Goal: Complete application form: Complete application form

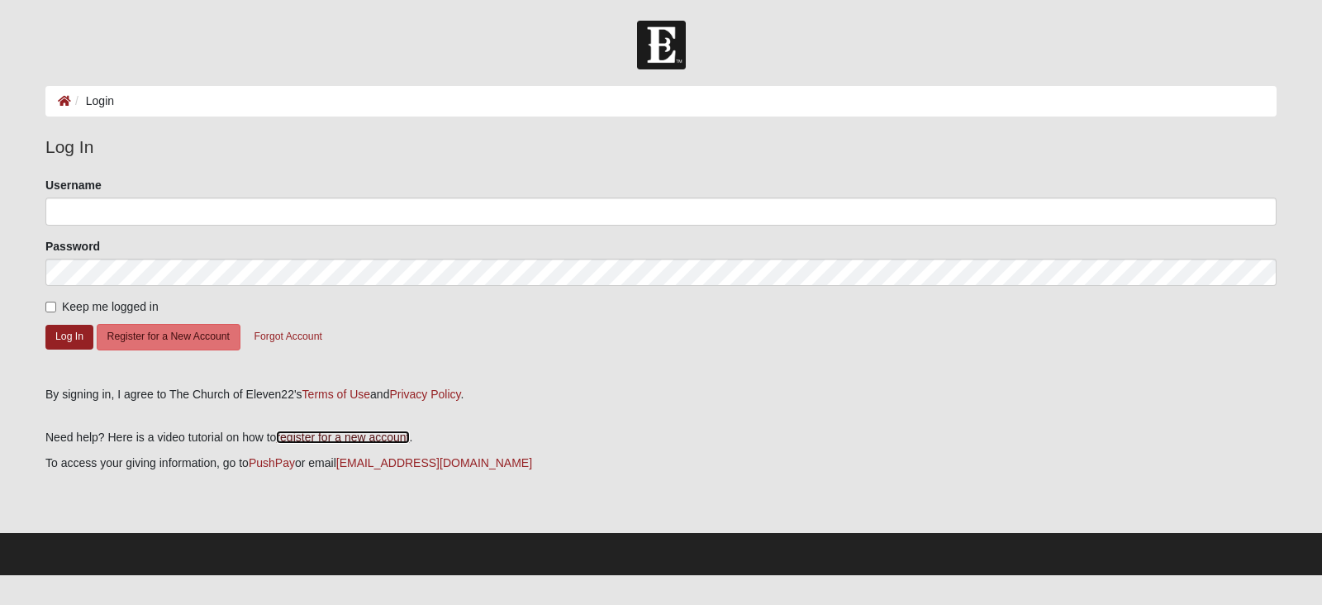
click at [383, 437] on link "register for a new account" at bounding box center [342, 436] width 133 height 13
click at [166, 333] on button "Register for a New Account" at bounding box center [169, 337] width 144 height 26
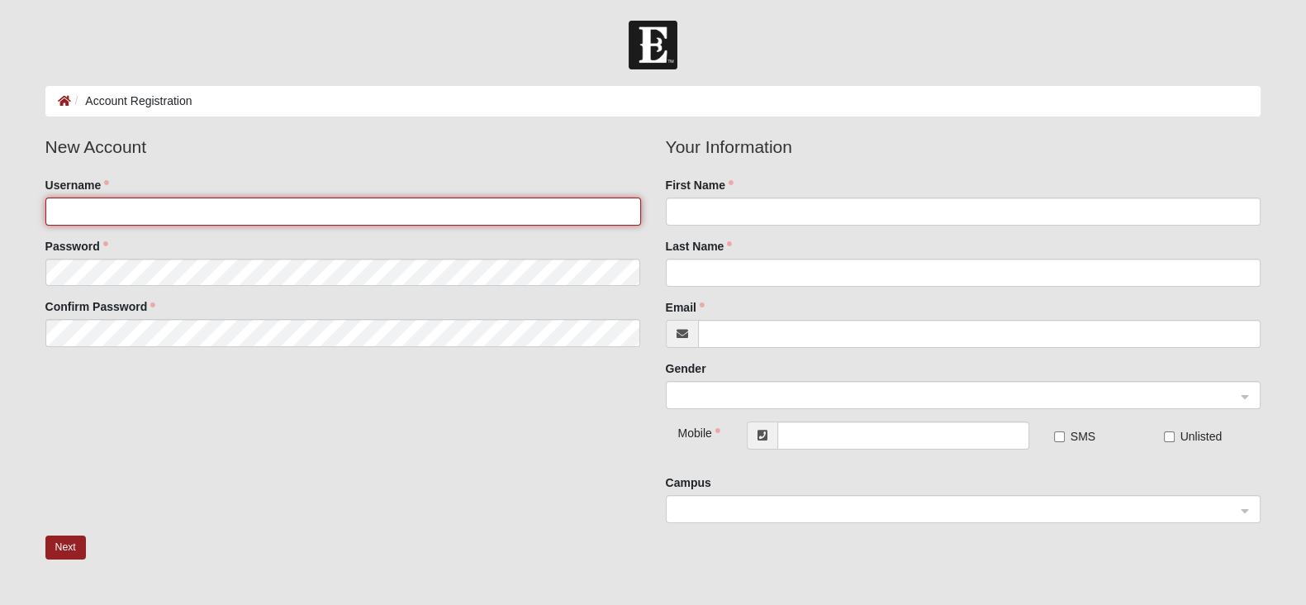
click at [204, 221] on input "Username" at bounding box center [343, 211] width 596 height 28
type input "kysenpederson"
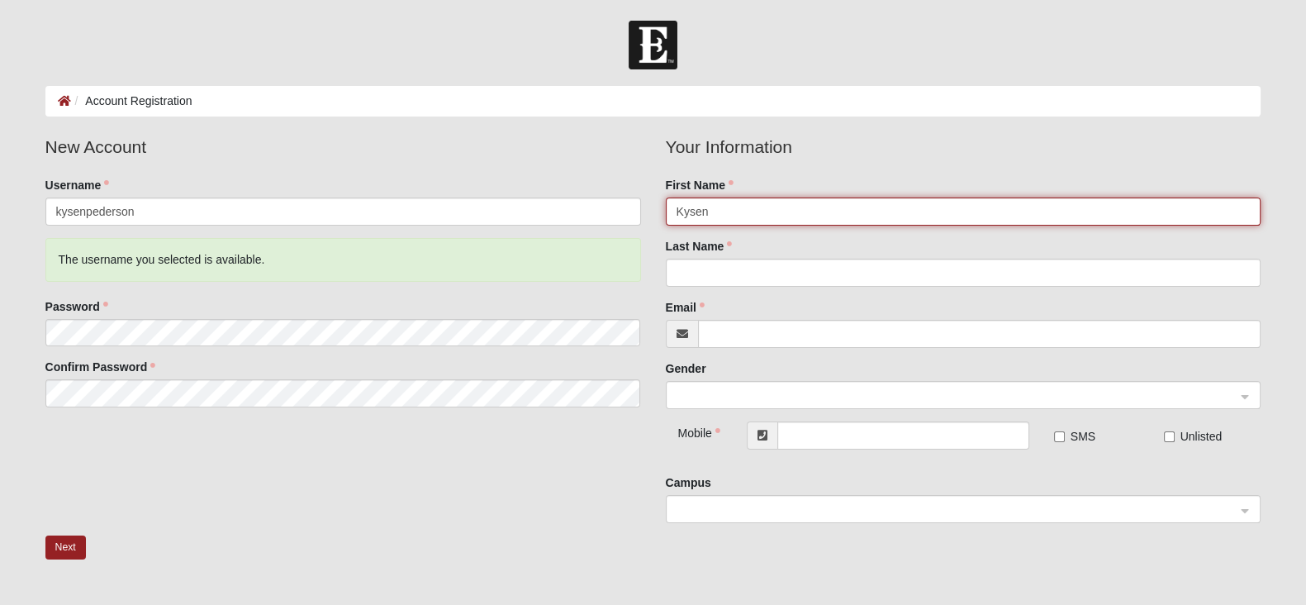
type input "Kysen"
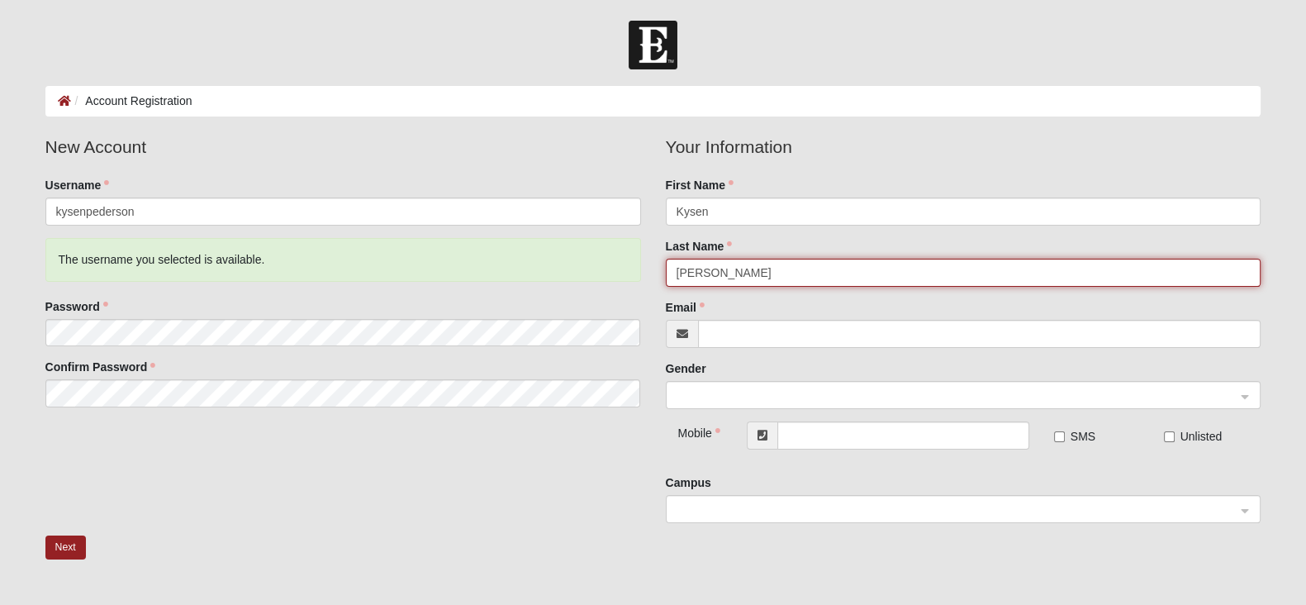
type input "[PERSON_NAME]"
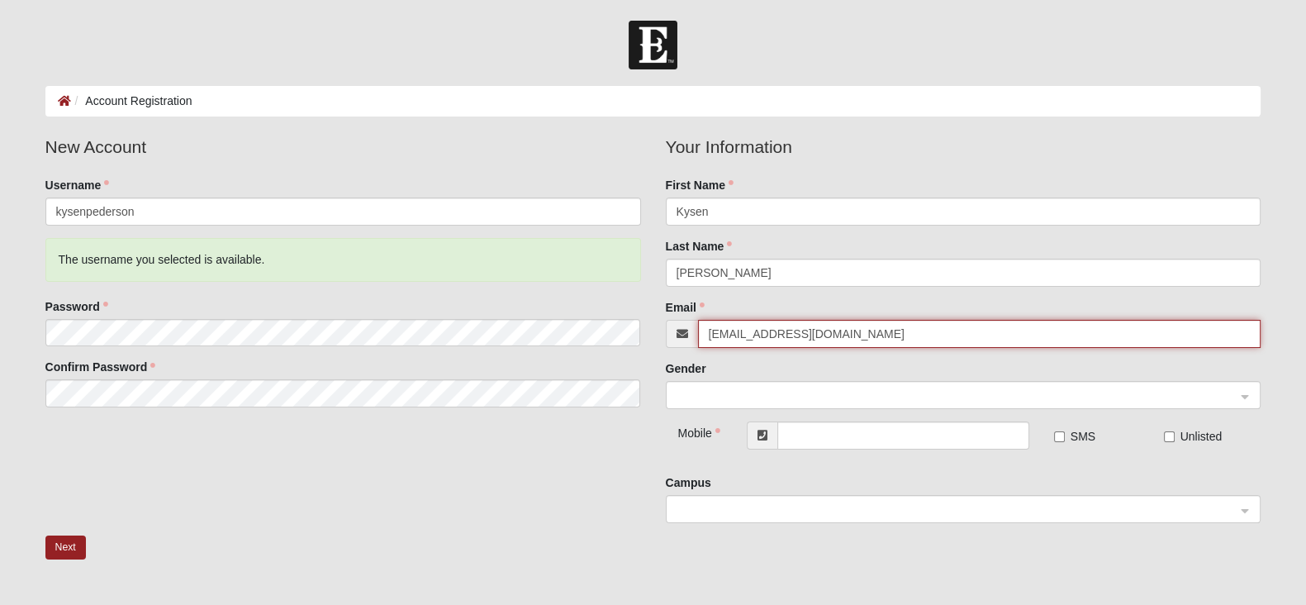
click at [849, 401] on span at bounding box center [956, 396] width 559 height 18
type input "[EMAIL_ADDRESS][DOMAIN_NAME]"
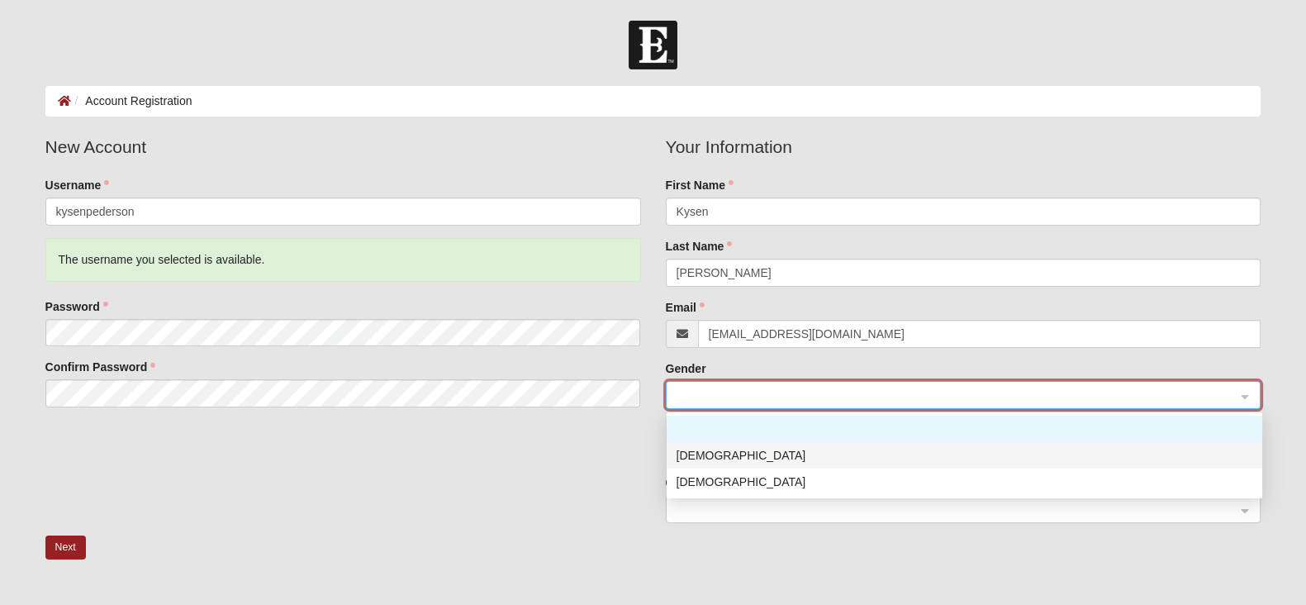
click at [795, 444] on div "[DEMOGRAPHIC_DATA]" at bounding box center [965, 455] width 596 height 26
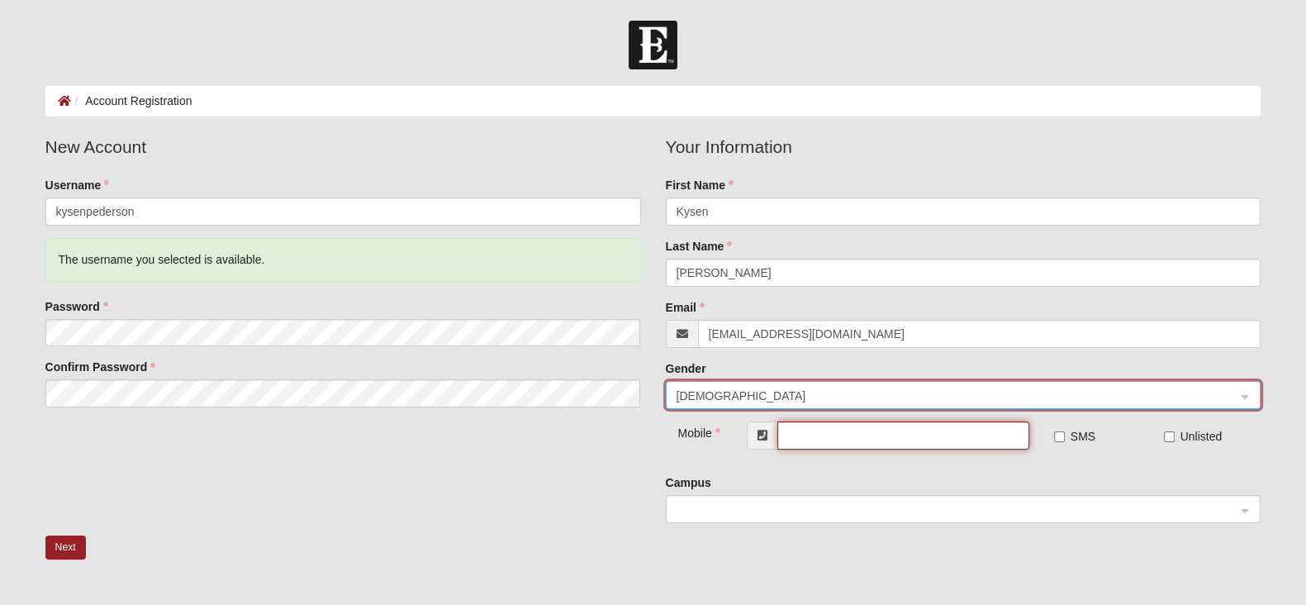
click at [823, 434] on input "text" at bounding box center [903, 435] width 252 height 28
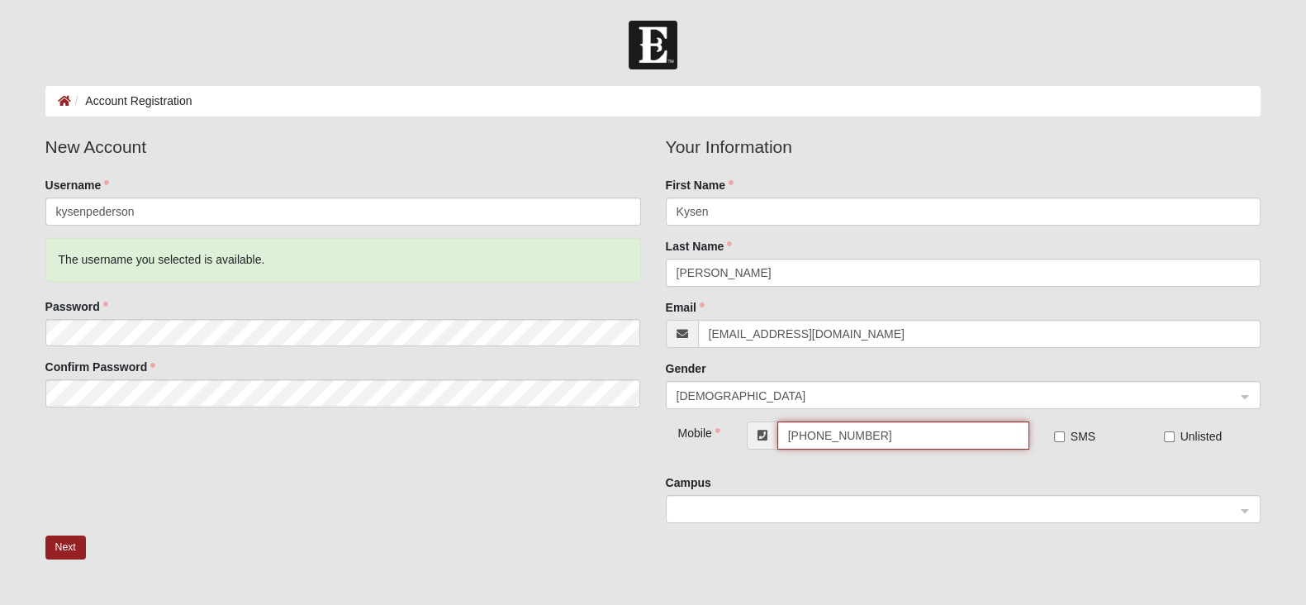
type input "[PHONE_NUMBER]"
click at [1078, 428] on label "SMS" at bounding box center [1074, 436] width 41 height 17
click at [1065, 431] on input "SMS" at bounding box center [1059, 436] width 11 height 11
checkbox input "true"
click at [836, 514] on span at bounding box center [956, 510] width 559 height 18
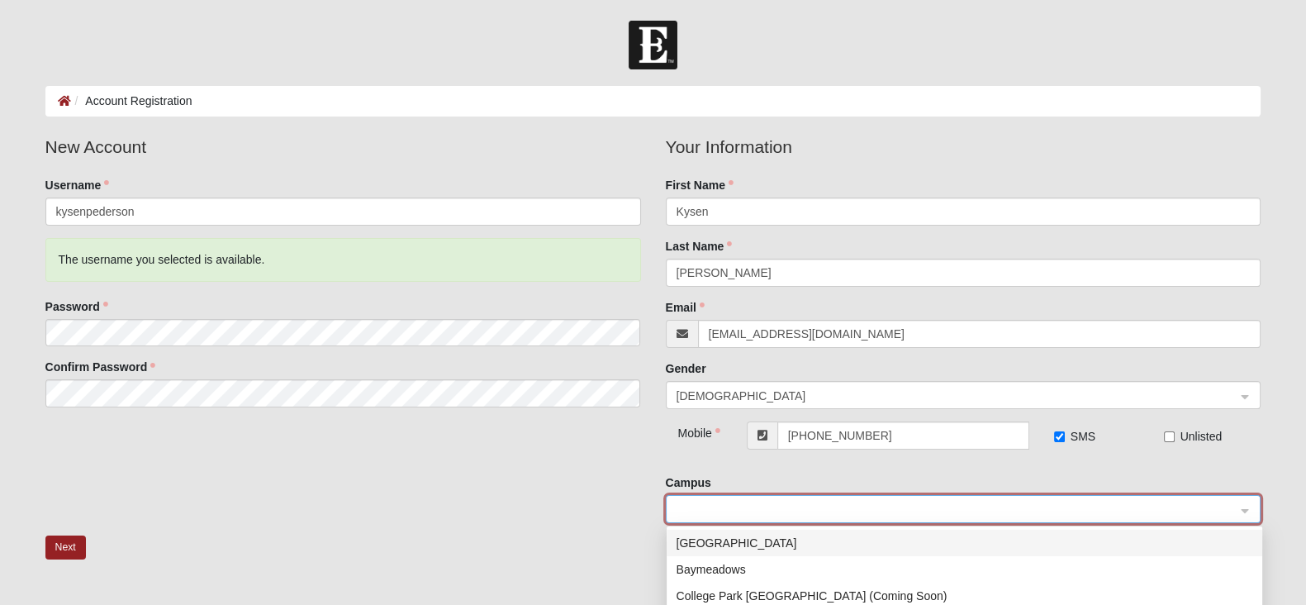
click at [711, 544] on div "[GEOGRAPHIC_DATA]" at bounding box center [965, 543] width 576 height 18
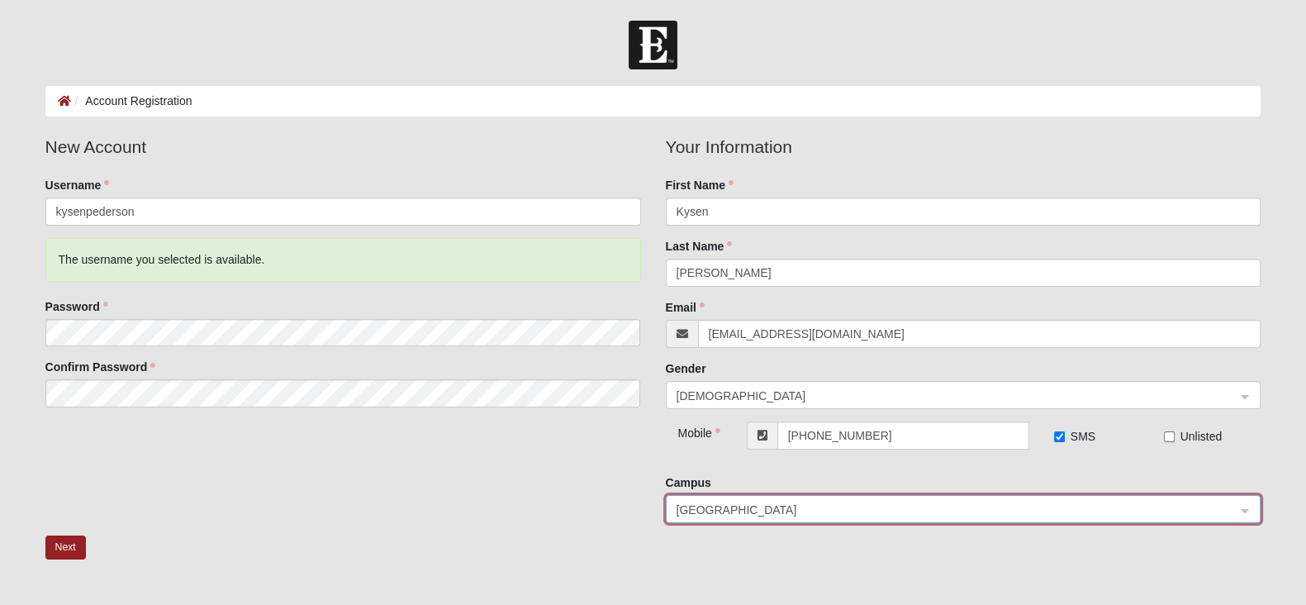
click at [539, 529] on div "New Account Username kysenpederson The username you selected is available. Pass…" at bounding box center [653, 335] width 1241 height 402
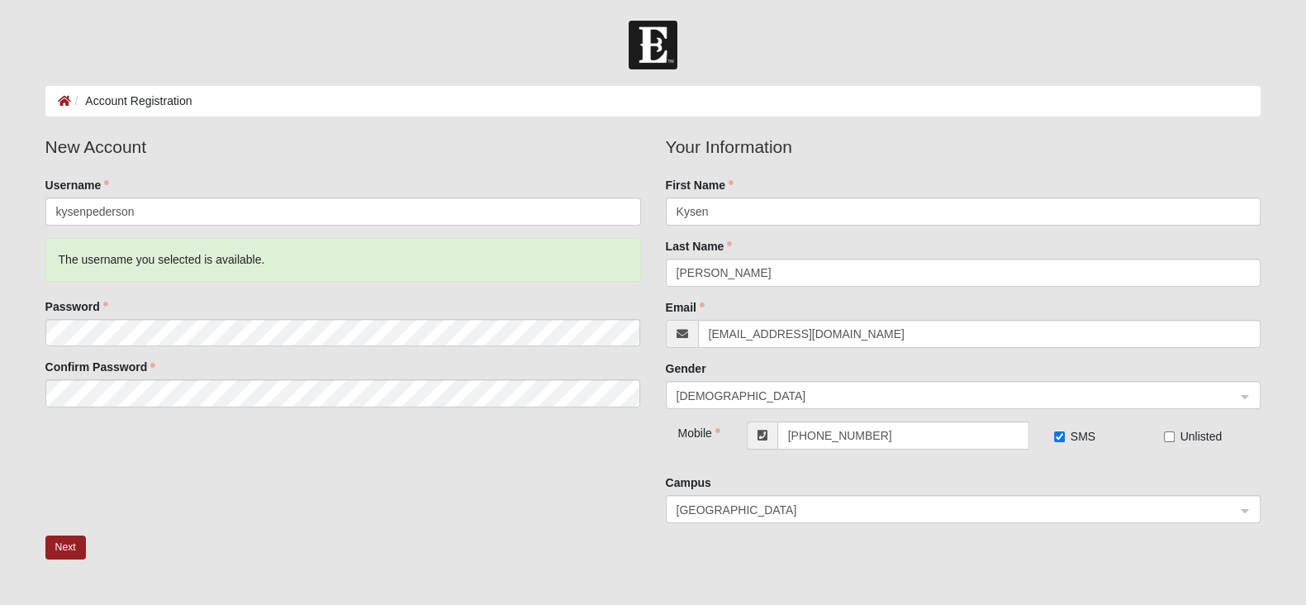
scroll to position [188, 0]
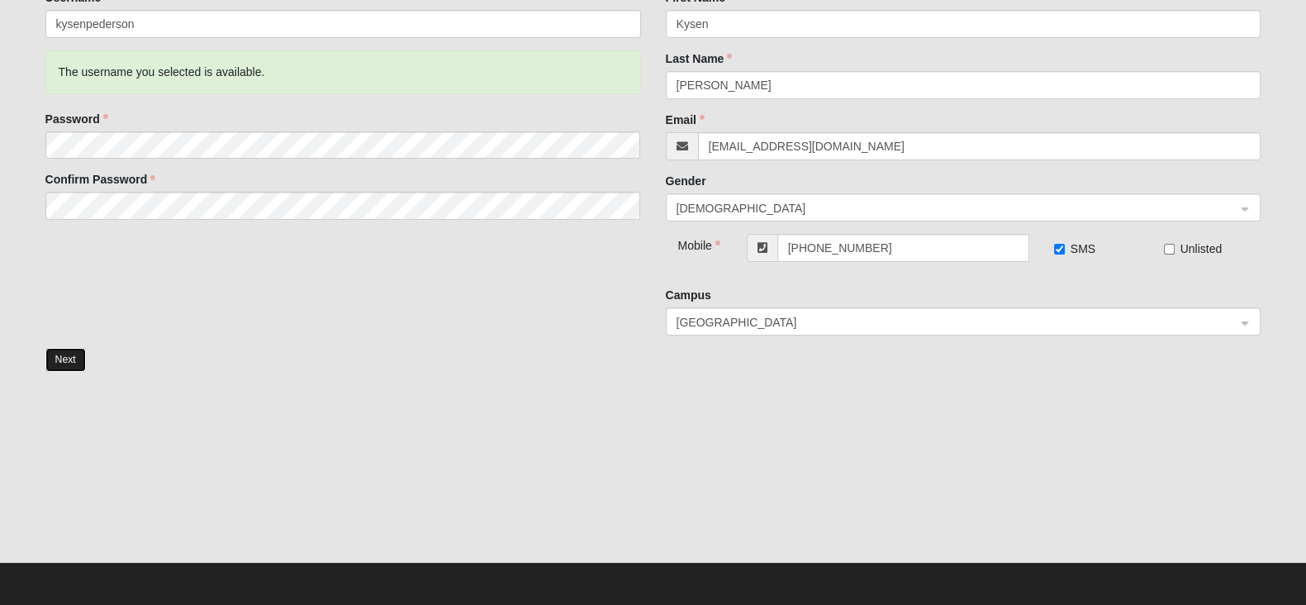
click at [59, 357] on button "Next" at bounding box center [65, 360] width 40 height 24
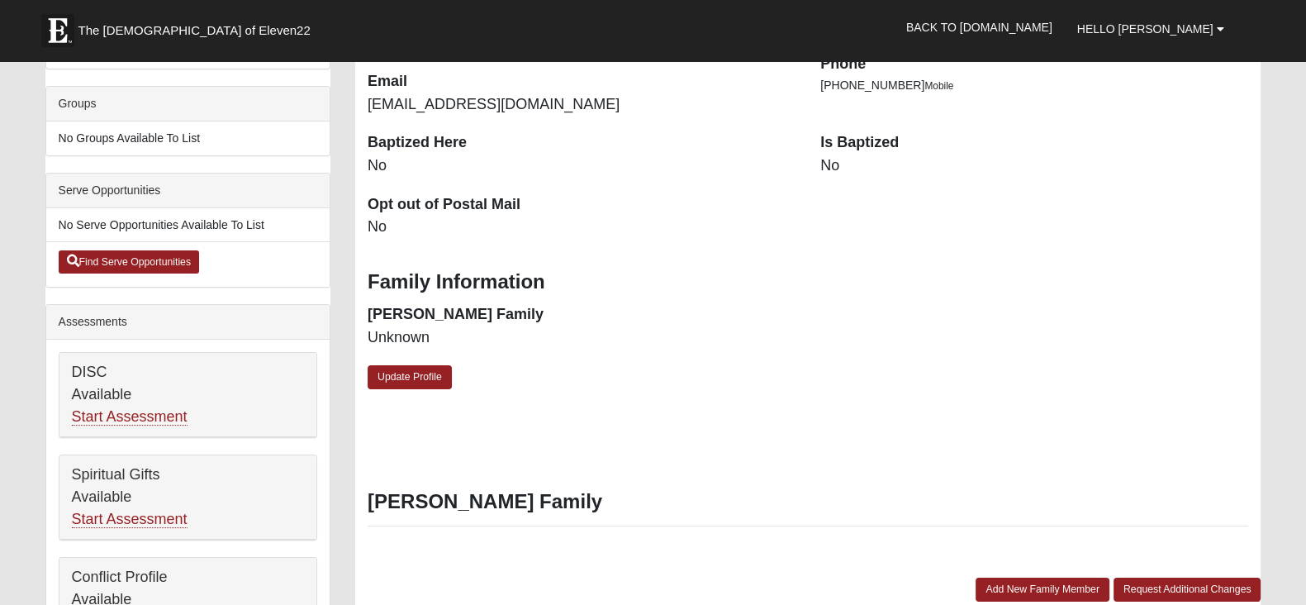
scroll to position [302, 0]
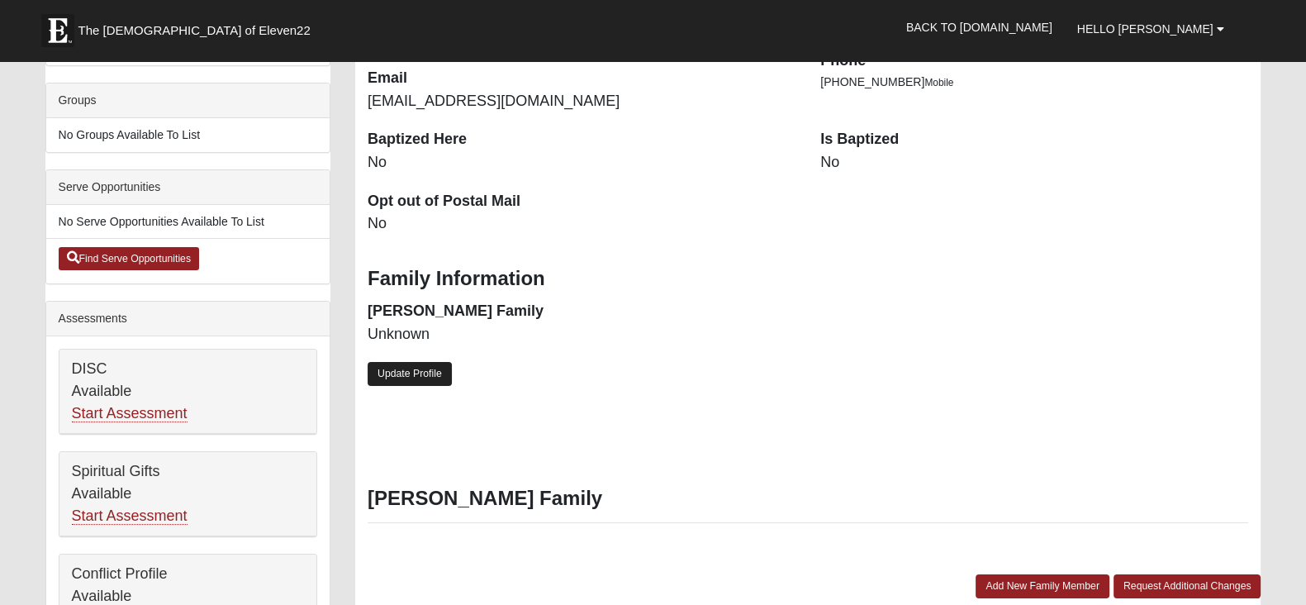
click at [410, 368] on link "Update Profile" at bounding box center [410, 374] width 84 height 24
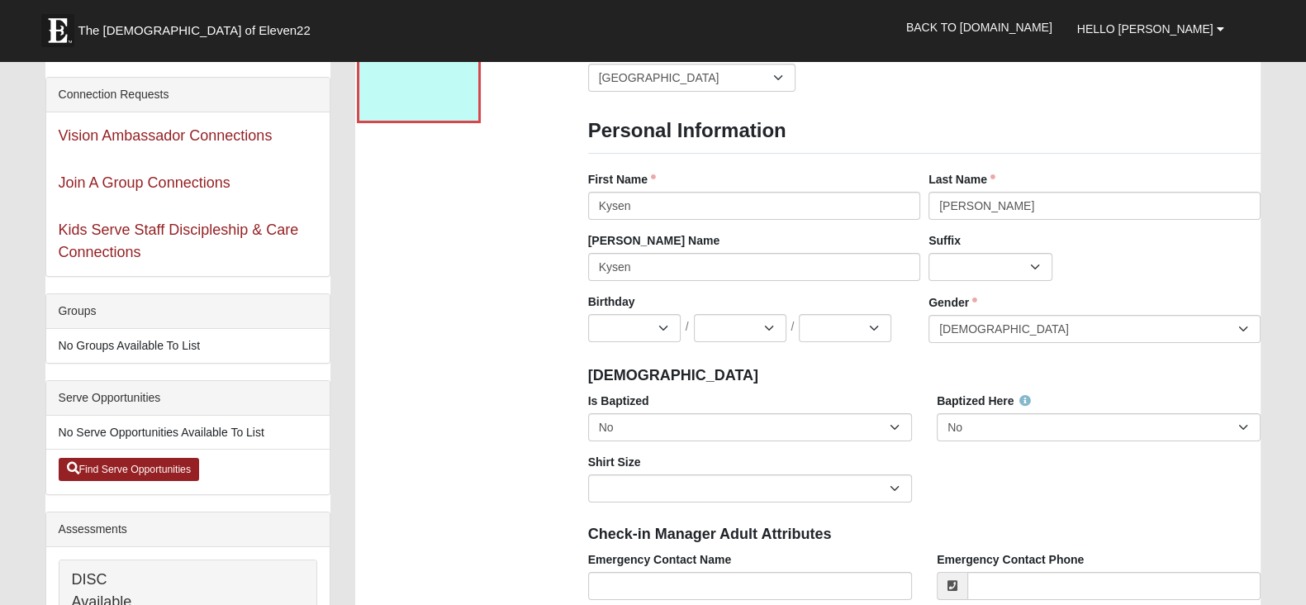
scroll to position [0, 0]
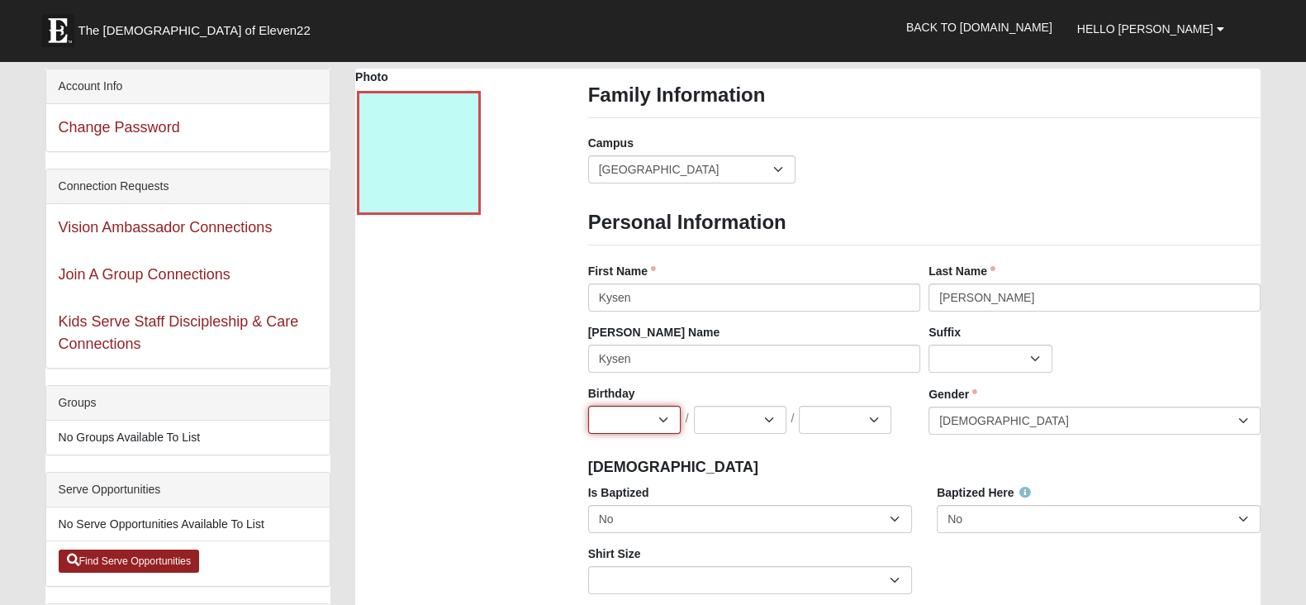
click at [668, 421] on select "Jan Feb Mar Apr May Jun Jul Aug Sep Oct Nov Dec" at bounding box center [634, 420] width 93 height 28
select select "6"
click at [588, 406] on select "Jan Feb Mar Apr May Jun Jul Aug Sep Oct Nov Dec" at bounding box center [634, 420] width 93 height 28
click at [753, 402] on div "Birthday Jan Feb Mar Apr May Jun Jul Aug Sep Oct Nov Dec / 1 2 3 4 5 6 7 8 9 10…" at bounding box center [754, 409] width 332 height 49
click at [771, 431] on select "1 2 3 4 5 6 7 8 9 10 11 12 13 14 15 16 17 18 19 20 21 22 23 24 25 26 27 28 29 3…" at bounding box center [740, 420] width 93 height 28
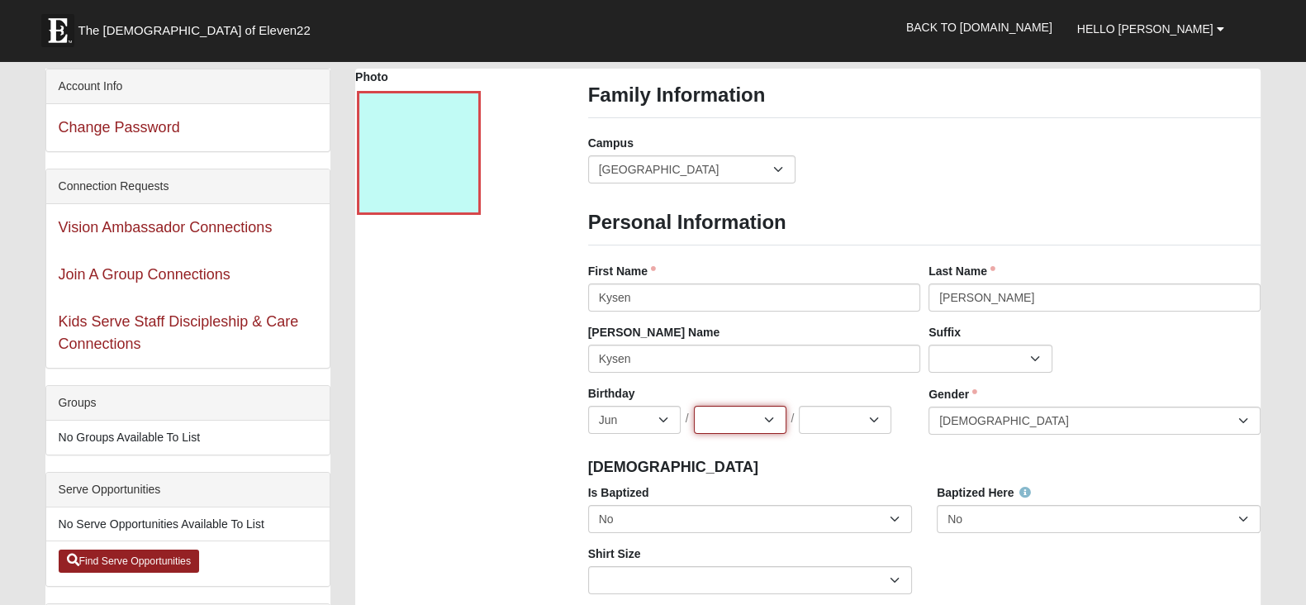
select select "3"
click at [694, 406] on select "1 2 3 4 5 6 7 8 9 10 11 12 13 14 15 16 17 18 19 20 21 22 23 24 25 26 27 28 29 3…" at bounding box center [740, 420] width 93 height 28
click at [873, 415] on select "2025 2024 2023 2022 2021 2020 2019 2018 2017 2016 2015 2014 2013 2012 2011 2010…" at bounding box center [845, 420] width 93 height 28
select select "2009"
click at [799, 406] on select "2025 2024 2023 2022 2021 2020 2019 2018 2017 2016 2015 2014 2013 2012 2011 2010…" at bounding box center [845, 420] width 93 height 28
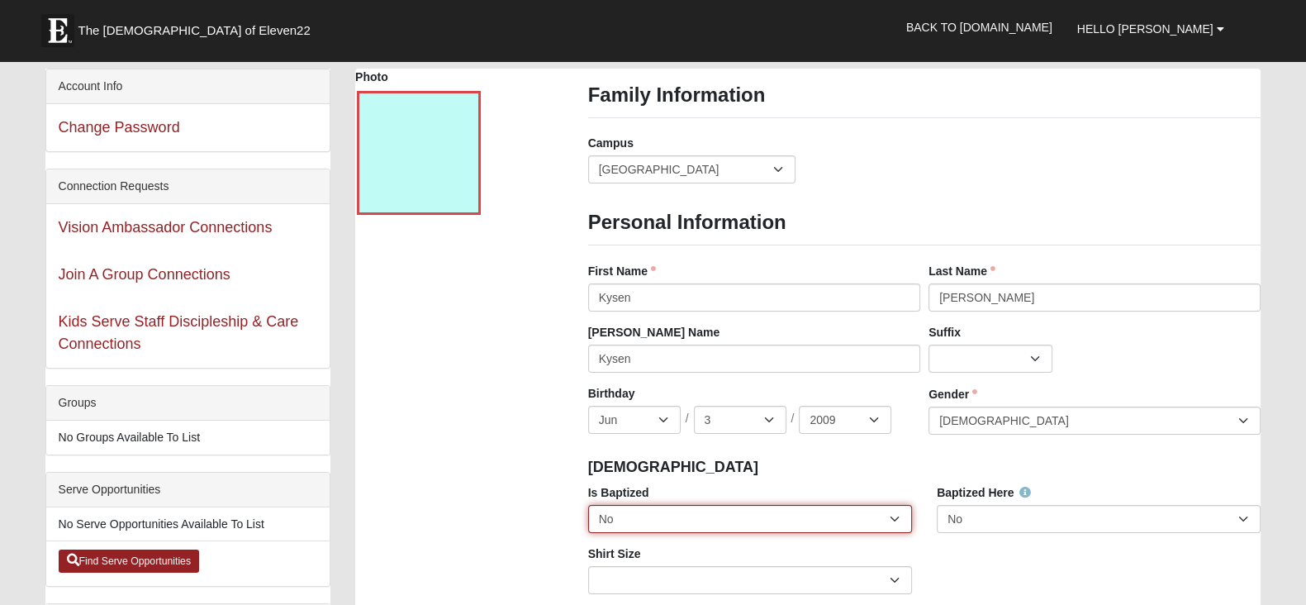
click at [810, 519] on select "No Yes" at bounding box center [750, 519] width 324 height 28
select select "True"
click at [588, 505] on select "No Yes" at bounding box center [750, 519] width 324 height 28
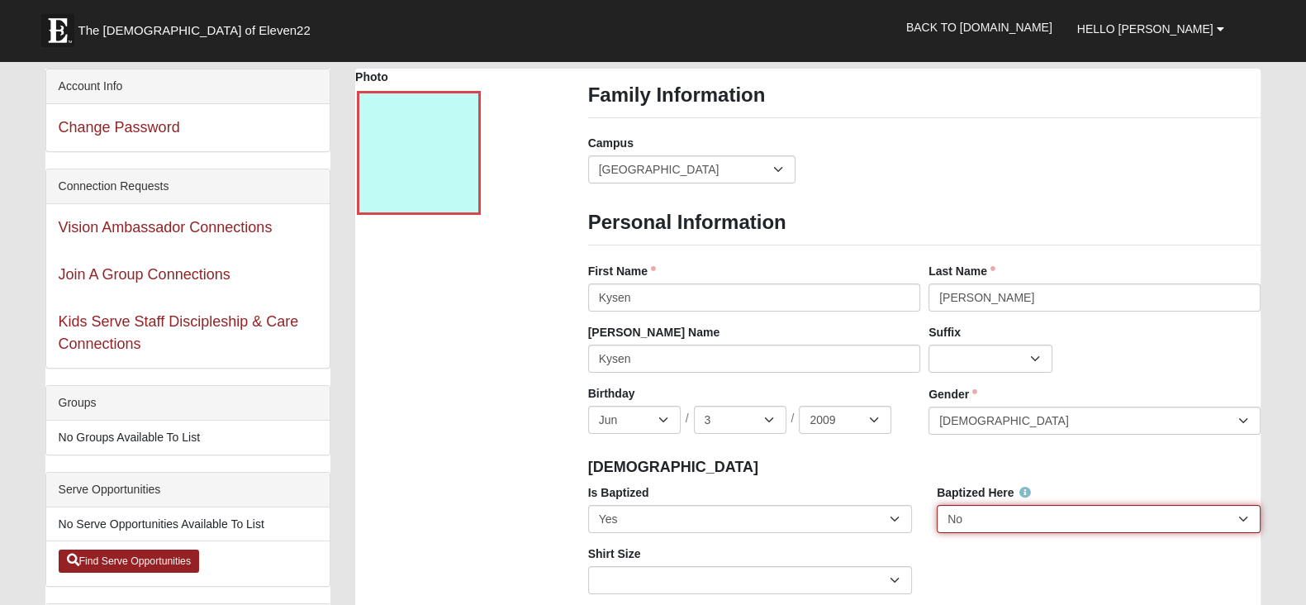
click at [982, 518] on select "No Yes" at bounding box center [1099, 519] width 324 height 28
select select "True"
click at [937, 505] on select "No Yes" at bounding box center [1099, 519] width 324 height 28
click at [973, 565] on div "Is Baptized No Yes Baptized Here No Yes Shirt Size Adult Small Adult Medium Adu…" at bounding box center [925, 545] width 698 height 122
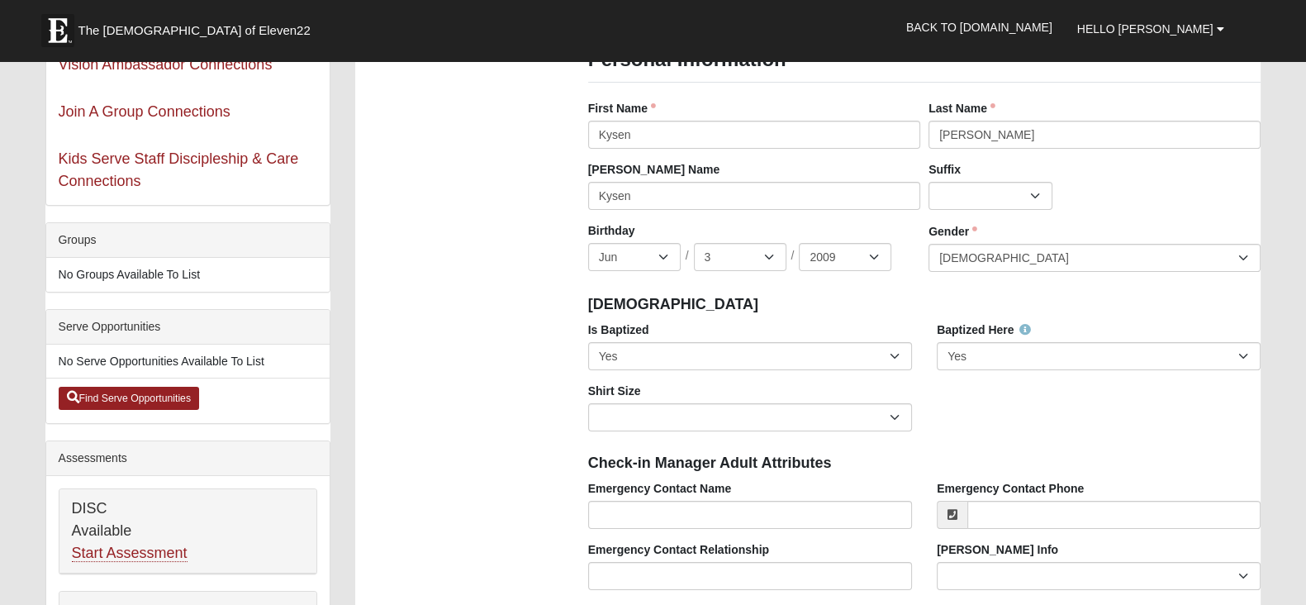
scroll to position [169, 0]
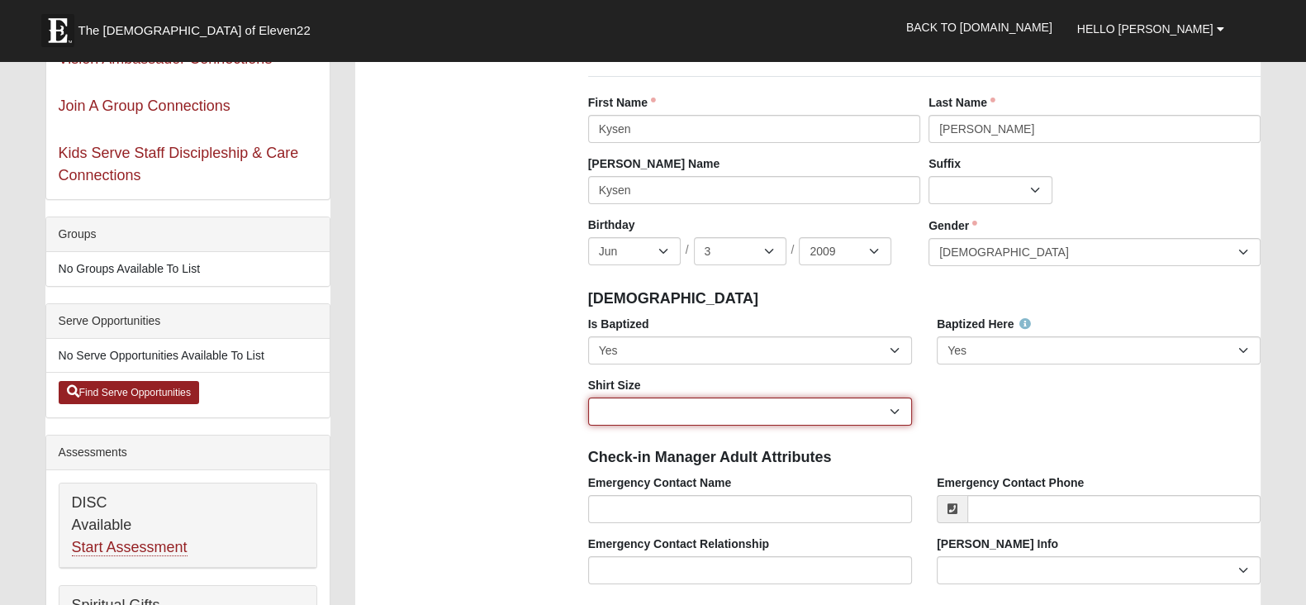
click at [895, 412] on select "Adult Small Adult Medium Adult Large Adult XL Adult XXL Adult 3XL Adult 4XL You…" at bounding box center [750, 411] width 324 height 28
select select "Adult XXL"
click at [588, 397] on select "Adult Small Adult Medium Adult Large Adult XL Adult XXL Adult 3XL Adult 4XL You…" at bounding box center [750, 411] width 324 height 28
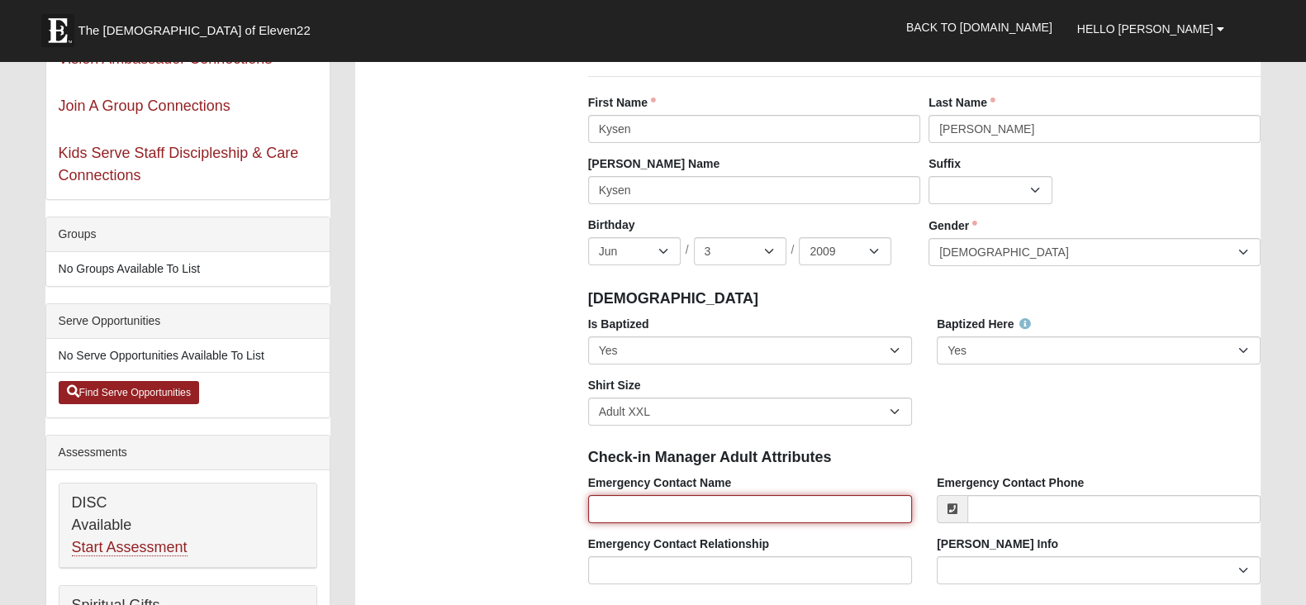
click at [777, 501] on input "Emergency Contact Name" at bounding box center [750, 509] width 324 height 28
type input "Staci Chavez"
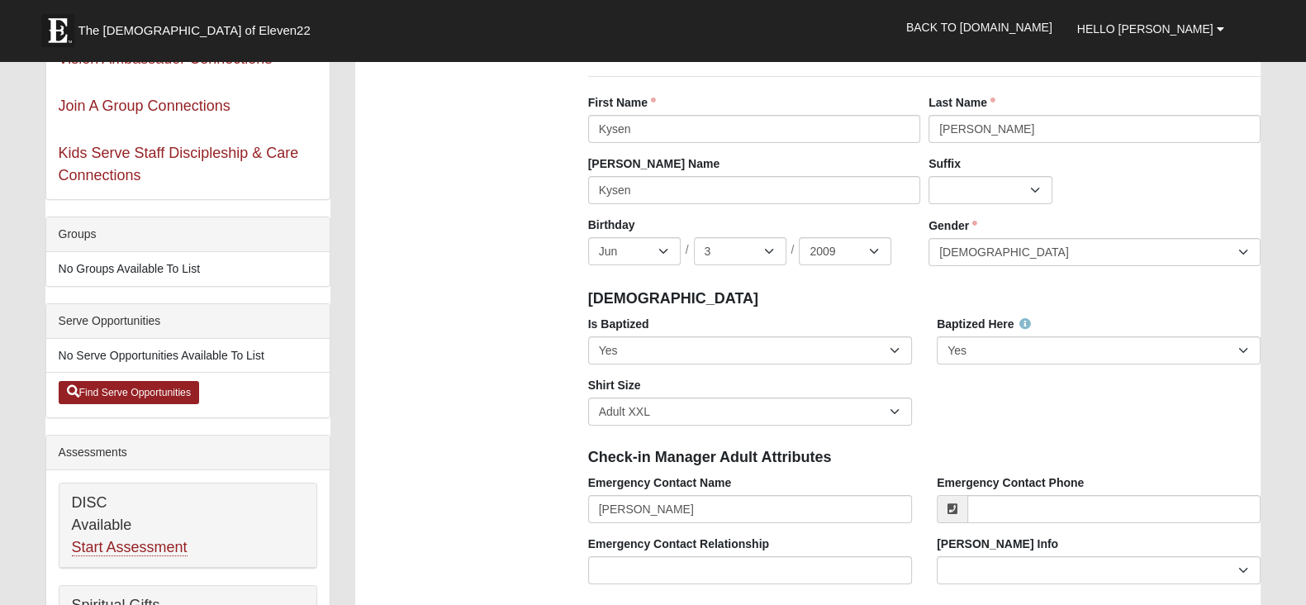
click at [1006, 403] on div "Is Baptized No Yes Baptized Here No Yes Shirt Size Adult Small Adult Medium Adu…" at bounding box center [925, 377] width 698 height 122
click at [1020, 504] on input "Emergency Contact Phone" at bounding box center [1113, 509] width 293 height 28
type input "(206) 356-7749"
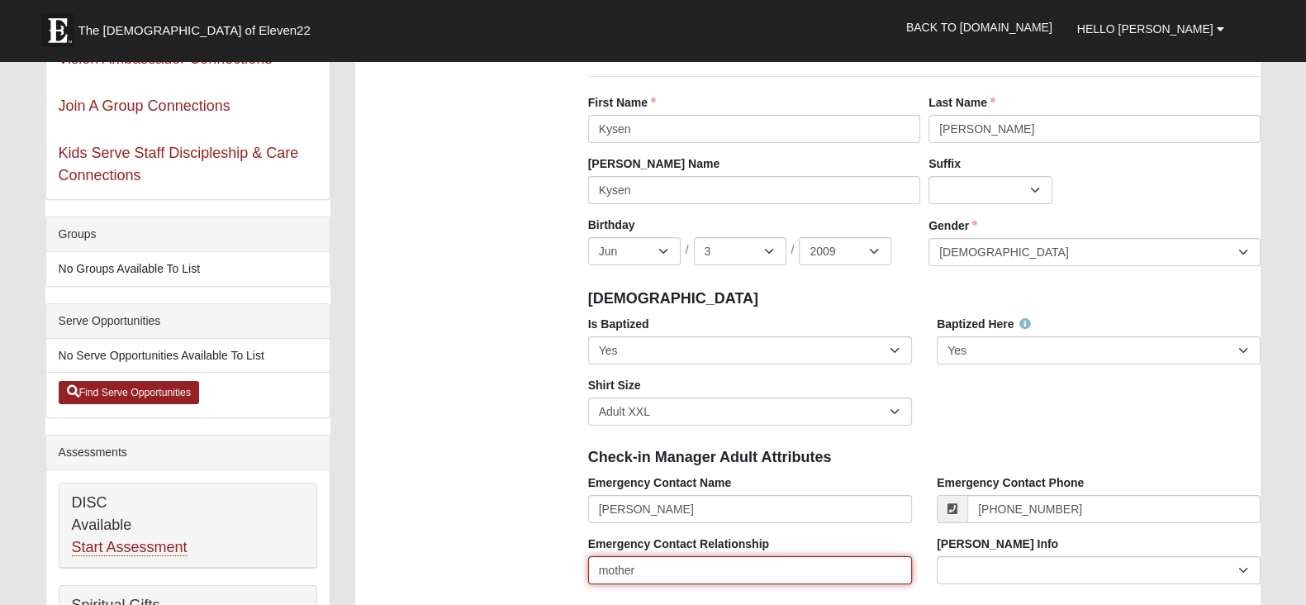
type input "mother"
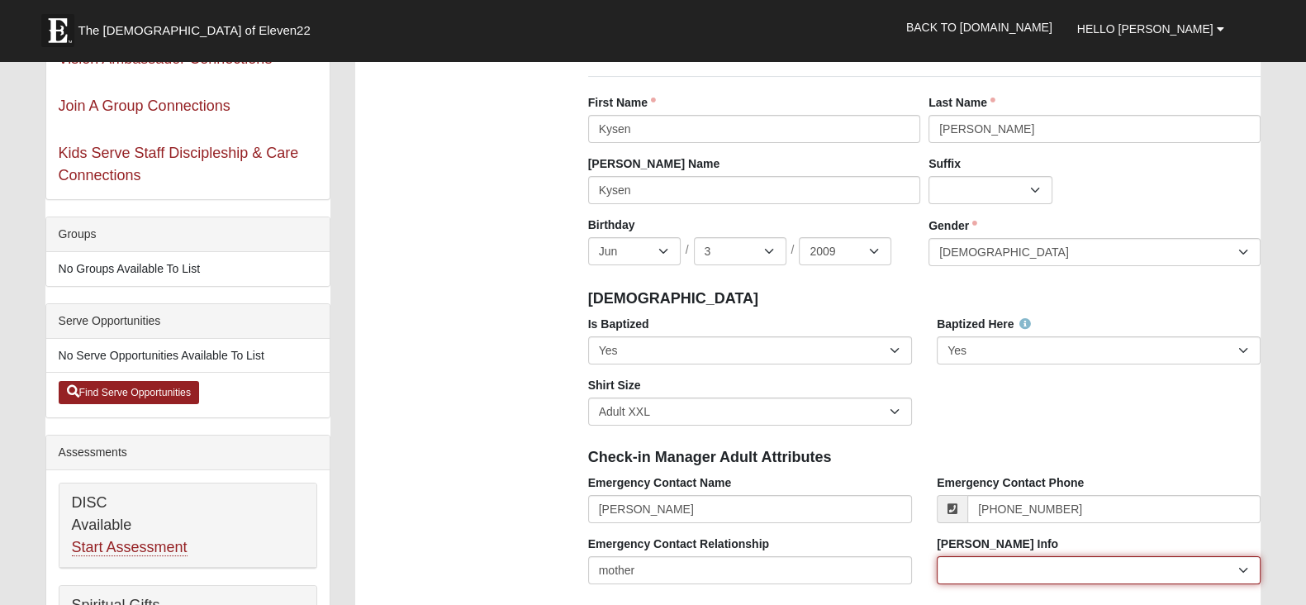
click at [1015, 574] on select "Current Foster Child Current Foster Parent Former Foster Child Former Foster Pa…" at bounding box center [1099, 570] width 324 height 28
click at [907, 547] on div "Emergency Contact Relationship mother" at bounding box center [750, 559] width 324 height 49
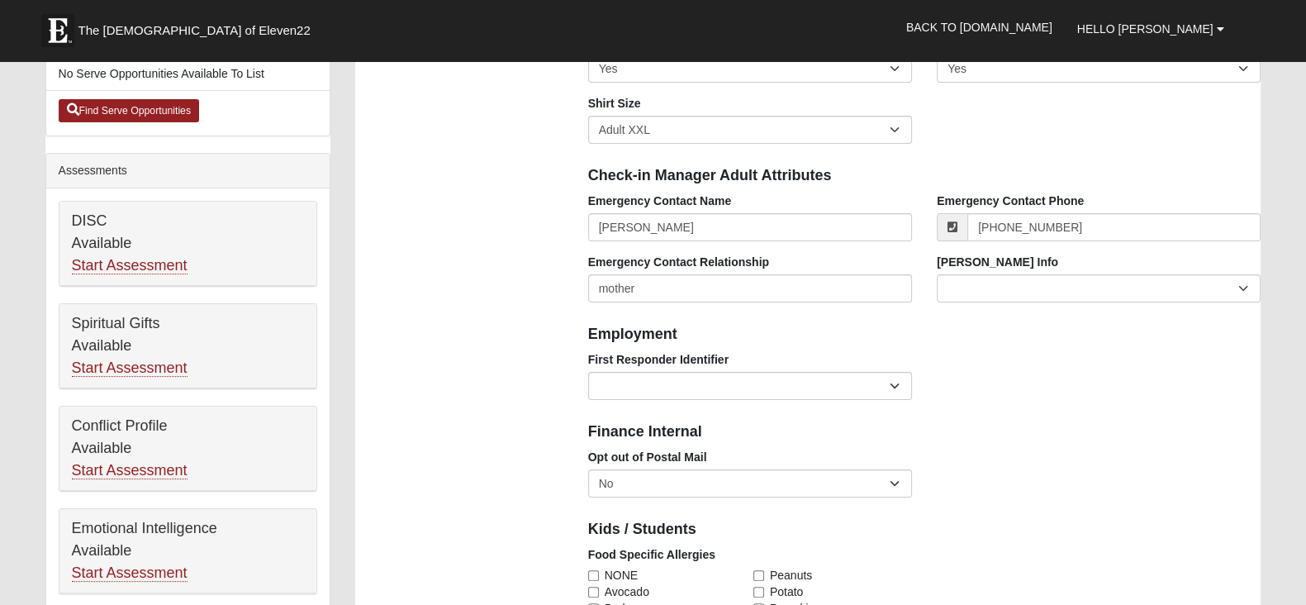
scroll to position [454, 0]
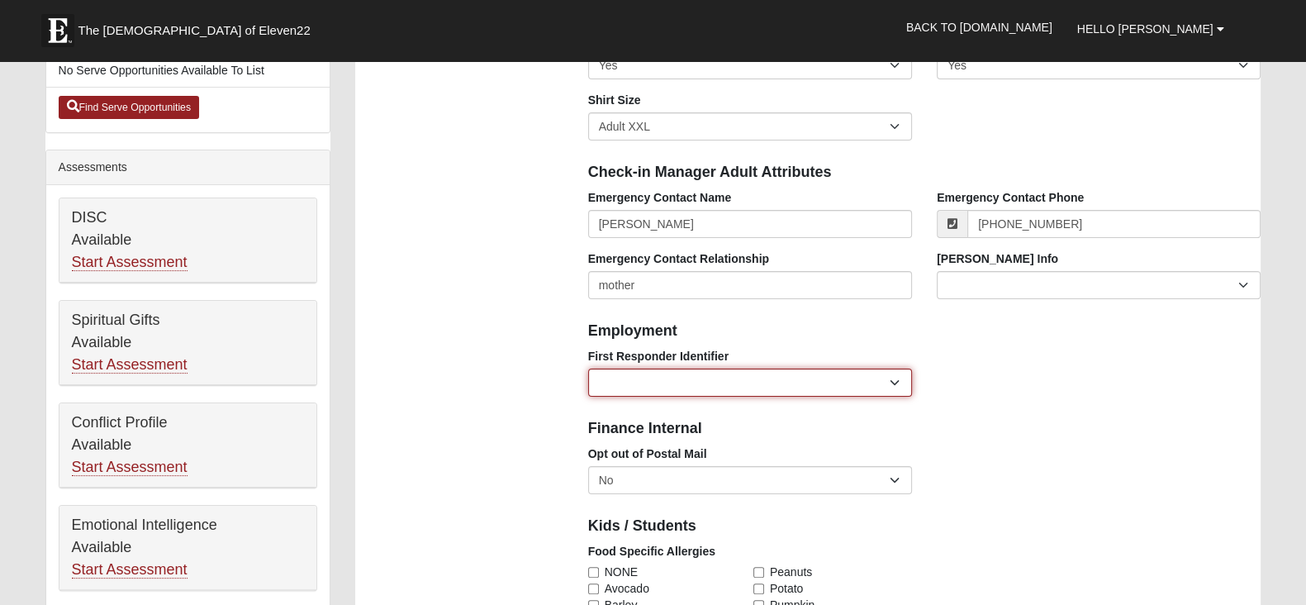
click at [855, 394] on select "EMT | Paramedic | Medical Firefighter | Fire Department Police Officer | Sherif…" at bounding box center [750, 382] width 324 height 28
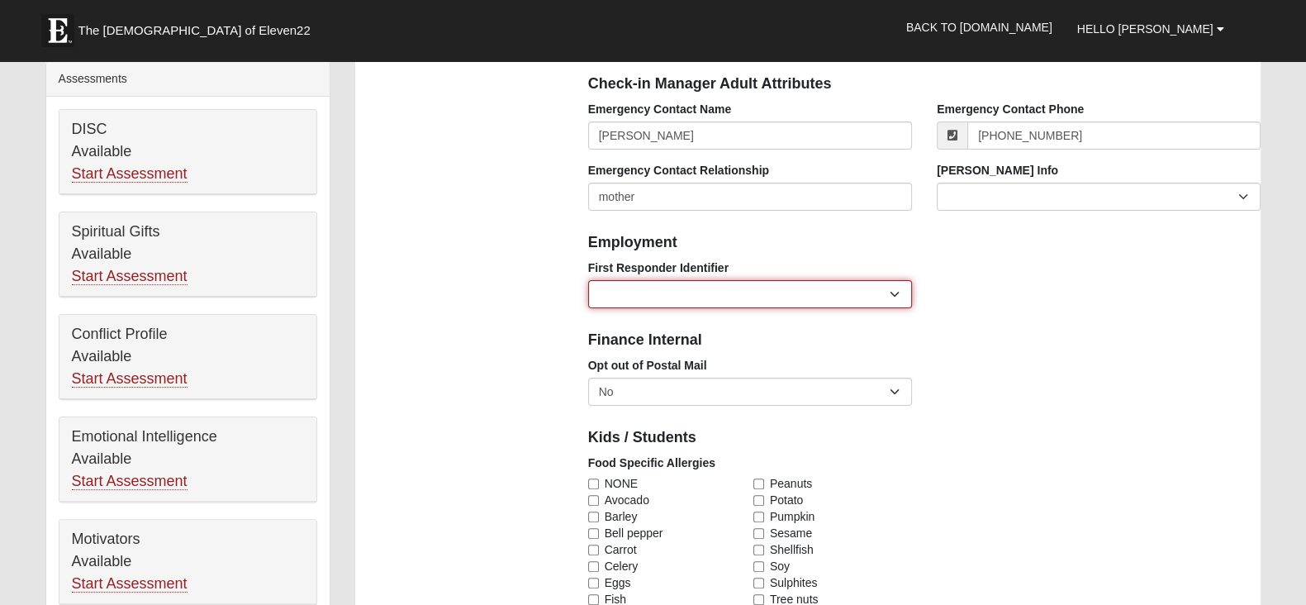
scroll to position [543, 0]
click at [896, 288] on select "EMT | Paramedic | Medical Firefighter | Fire Department Police Officer | Sherif…" at bounding box center [750, 293] width 324 height 28
click at [892, 288] on select "EMT | Paramedic | Medical Firefighter | Fire Department Police Officer | Sherif…" at bounding box center [750, 293] width 324 height 28
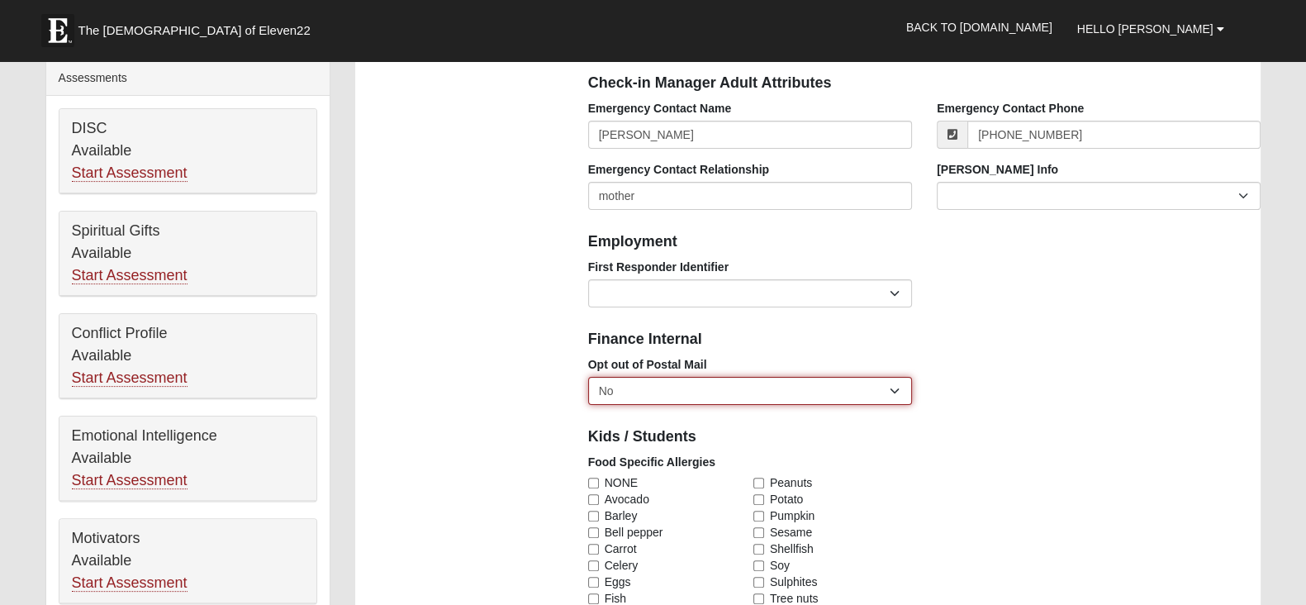
click at [887, 394] on select "No Yes" at bounding box center [750, 391] width 324 height 28
click at [588, 377] on select "No Yes" at bounding box center [750, 391] width 324 height 28
click at [948, 476] on div "Food Specific Allergies NONE Avocado Barley Bell pepper Carrot Celery Eggs Fish…" at bounding box center [925, 561] width 698 height 215
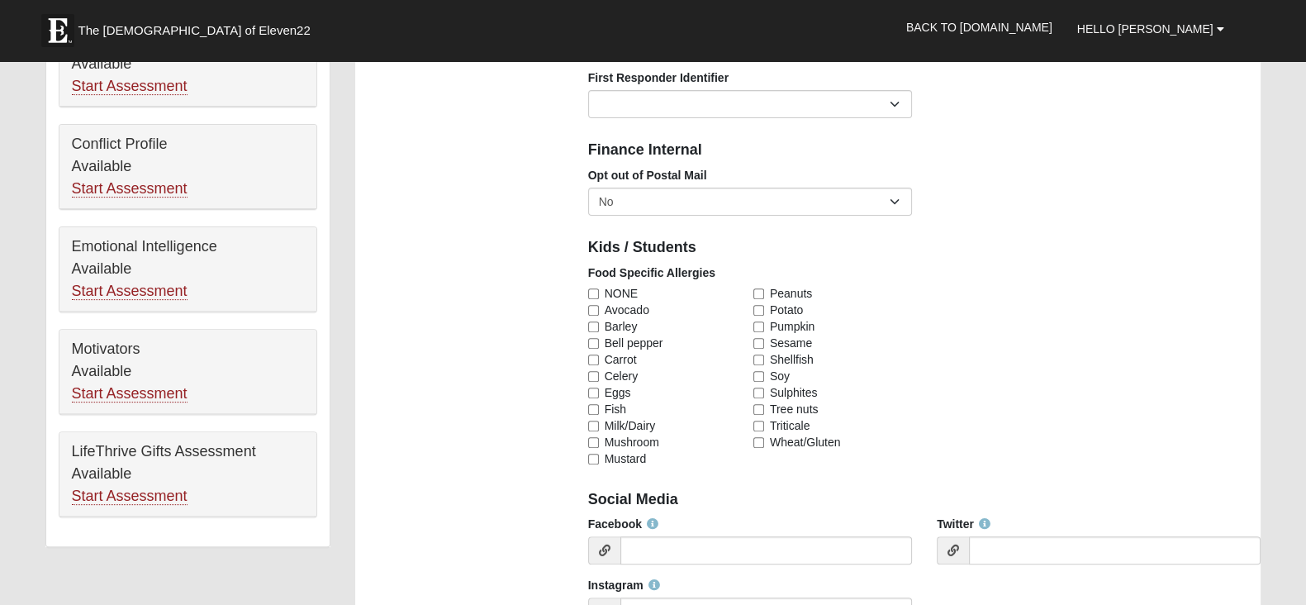
scroll to position [722, 0]
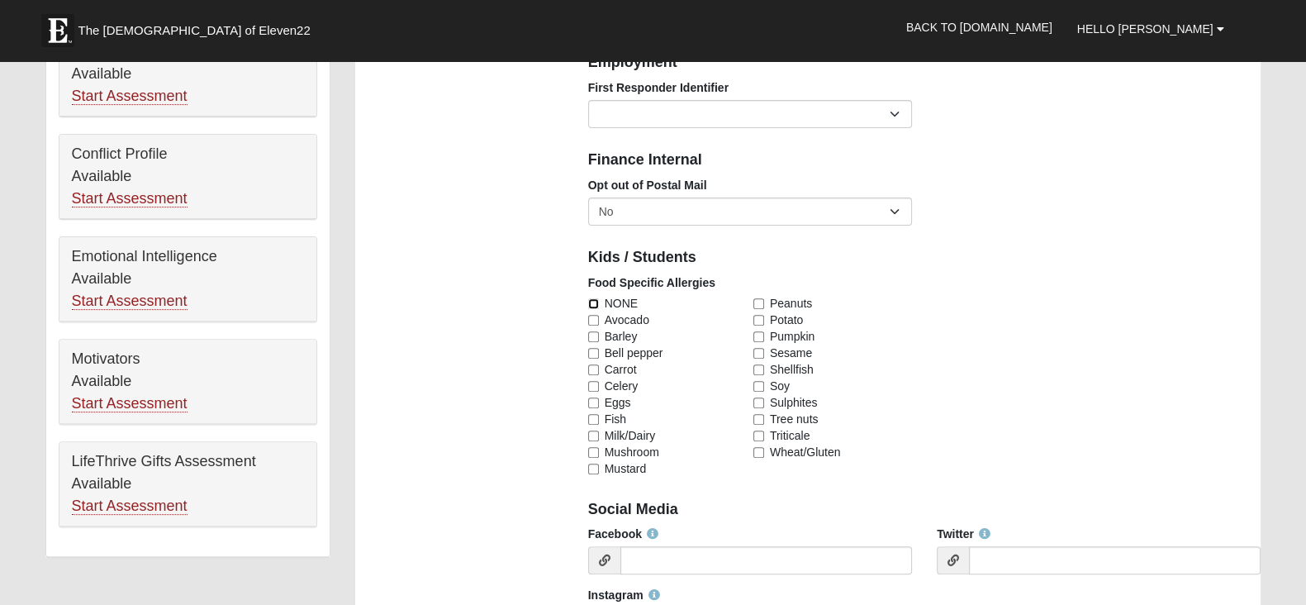
click at [593, 299] on input "NONE" at bounding box center [593, 303] width 11 height 11
checkbox input "true"
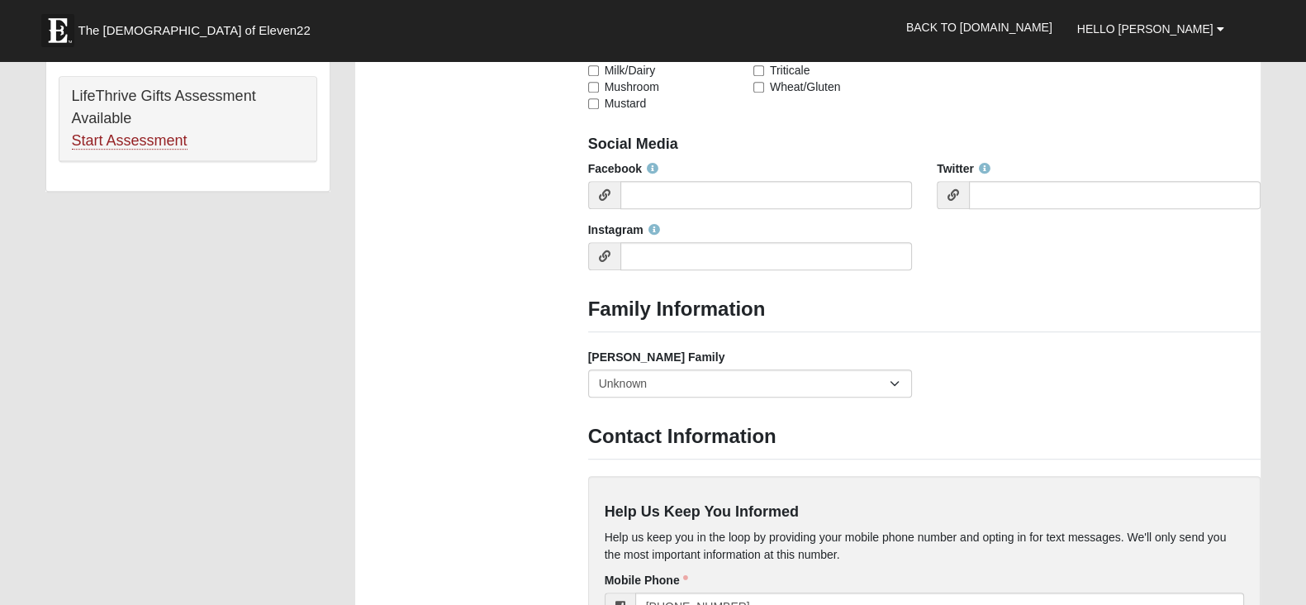
scroll to position [1091, 0]
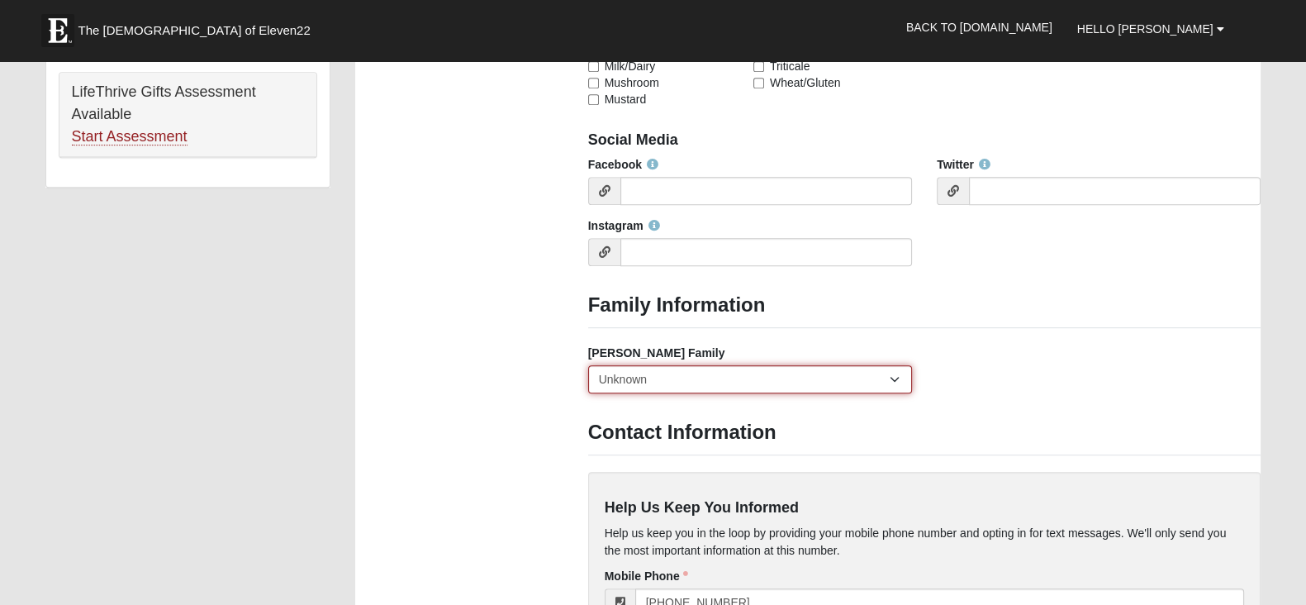
click at [758, 375] on select "Yes, we are a current foster family No, we are a former foster family No, we ha…" at bounding box center [750, 379] width 324 height 28
select select "2891"
click at [588, 365] on select "Yes, we are a current foster family No, we are a former foster family No, we ha…" at bounding box center [750, 379] width 324 height 28
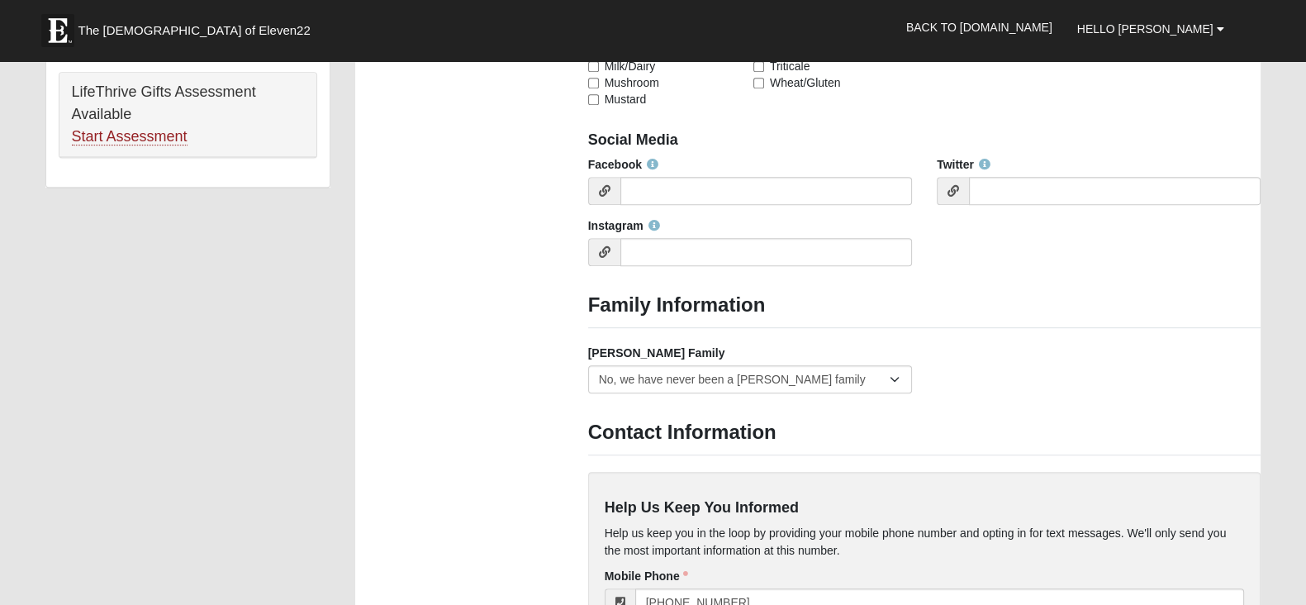
click at [784, 452] on div "Family Information Campus Arlington Baymeadows Eleven22 Online Fleming Island J…" at bounding box center [925, 116] width 698 height 2278
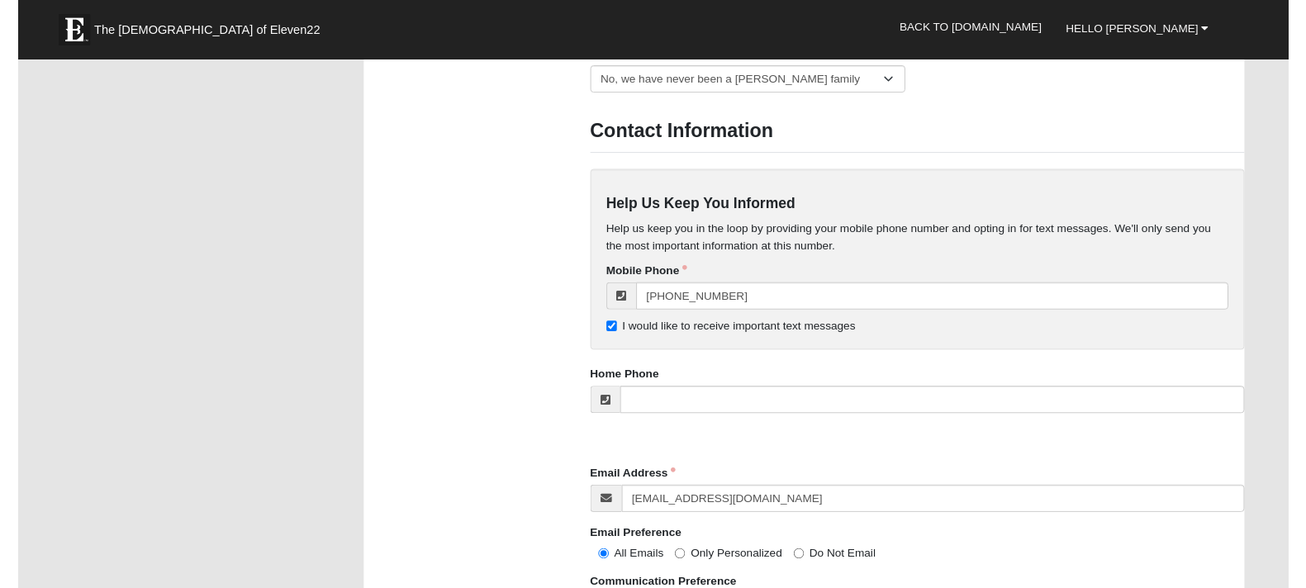
scroll to position [1383, 0]
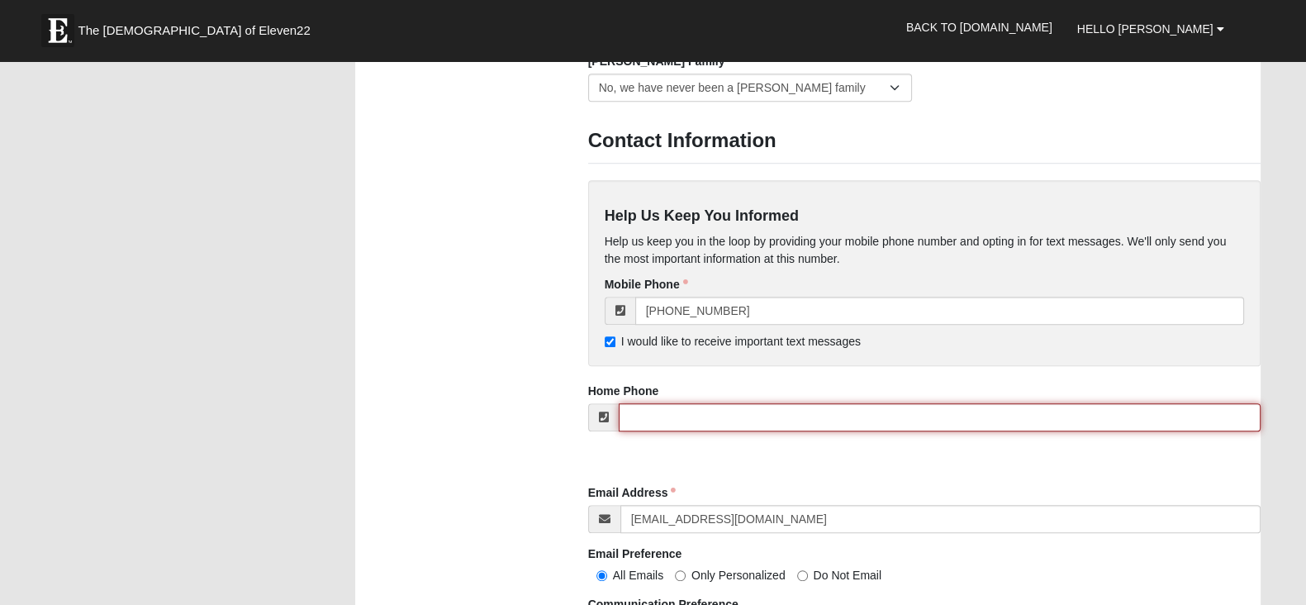
click at [679, 417] on input "tel" at bounding box center [940, 417] width 643 height 28
type input "(206) 356-7749"
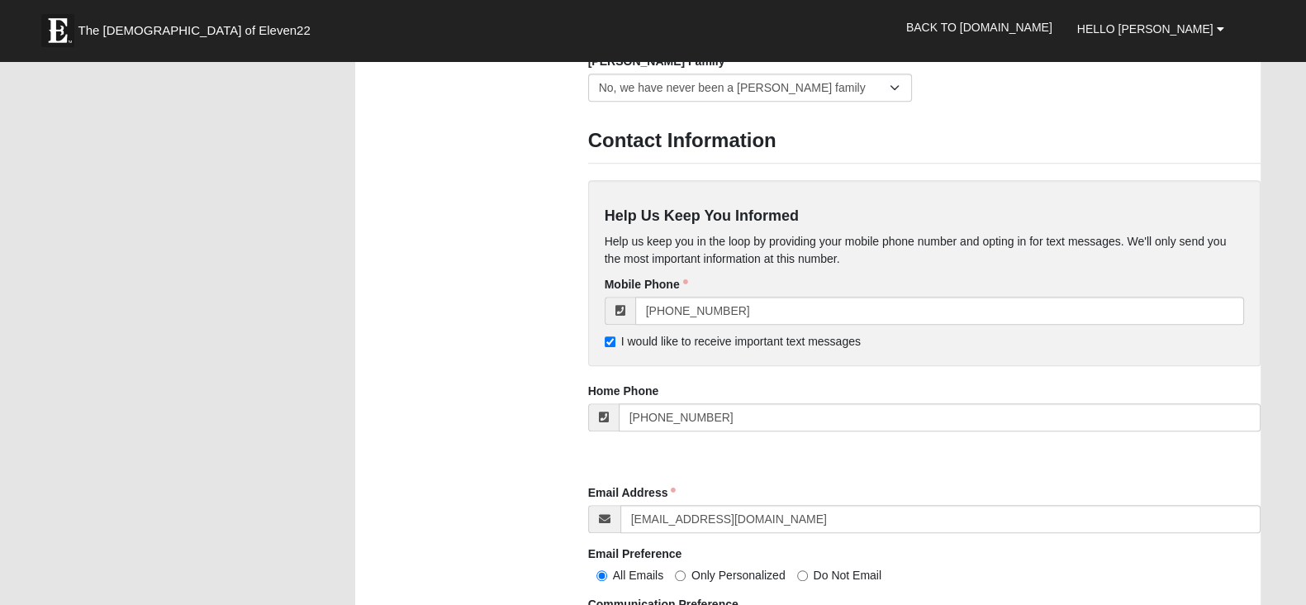
type input "581 Candlebark Dr"
type input "Jacksonville"
type input "32225"
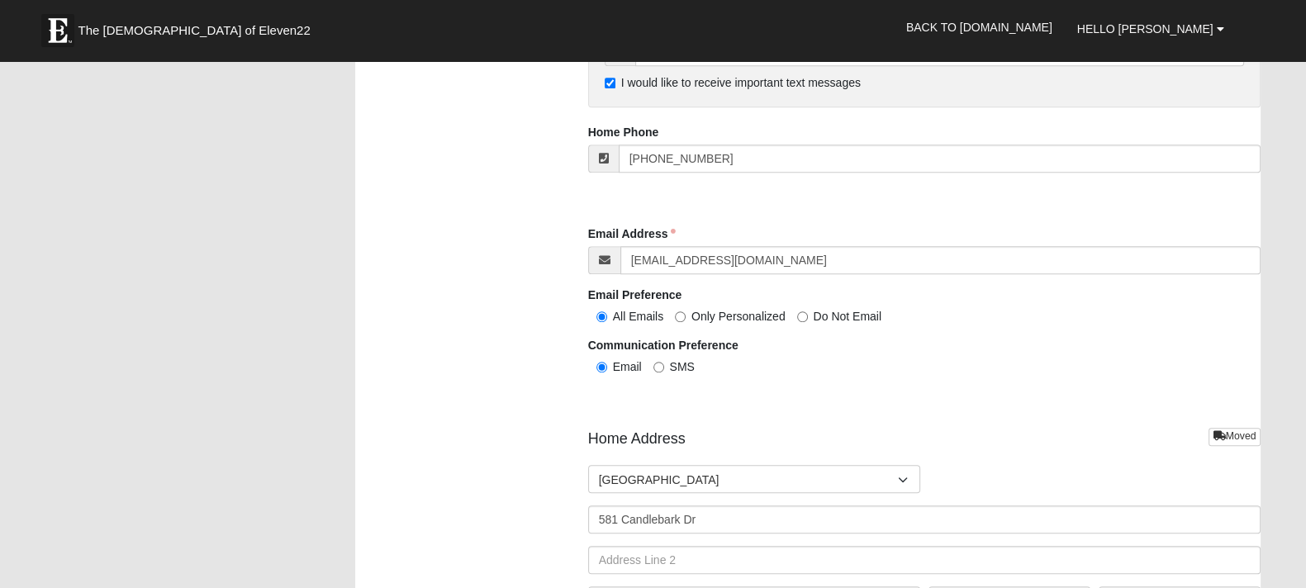
scroll to position [1643, 0]
click at [720, 317] on span "Only Personalized" at bounding box center [739, 314] width 94 height 13
click at [686, 317] on input "Only Personalized" at bounding box center [680, 315] width 11 height 11
radio input "true"
click at [673, 363] on span "SMS" at bounding box center [682, 365] width 25 height 13
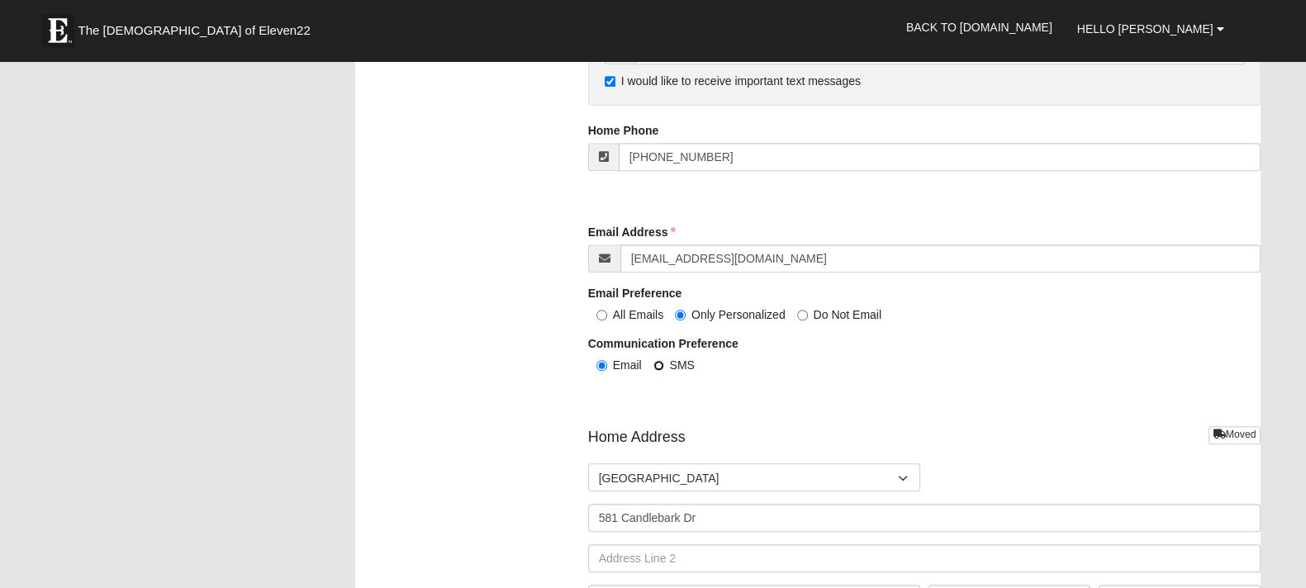
click at [664, 363] on input "SMS" at bounding box center [658, 365] width 11 height 11
radio input "true"
click at [609, 359] on label "Email" at bounding box center [615, 365] width 54 height 17
click at [607, 360] on input "Email" at bounding box center [601, 365] width 11 height 11
radio input "true"
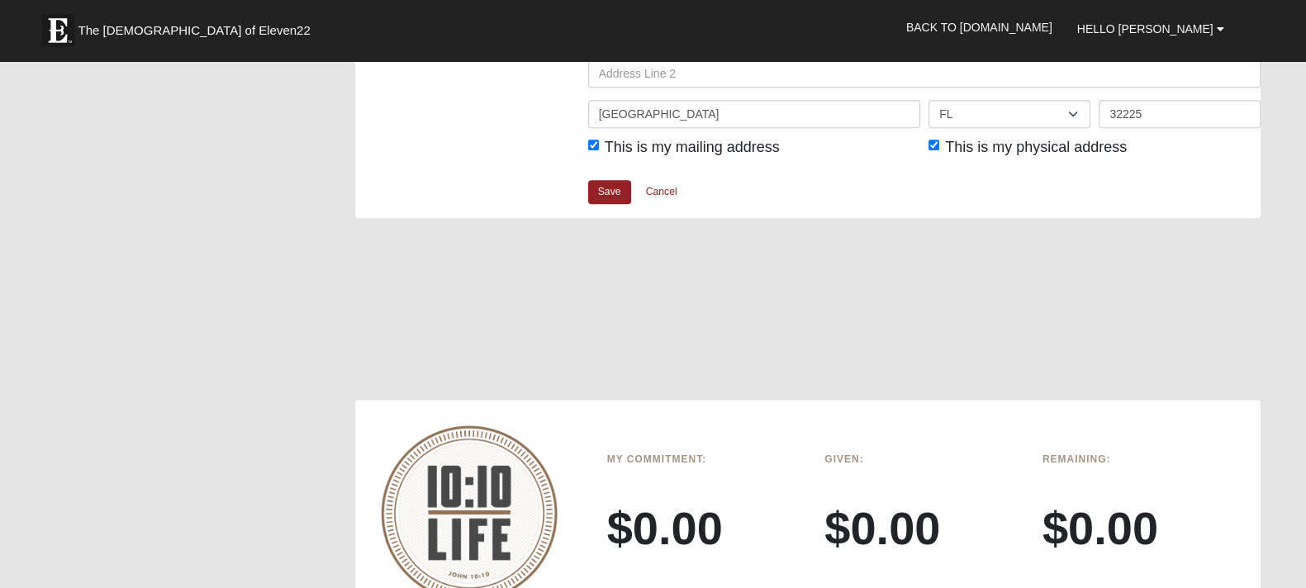
scroll to position [2127, 0]
click at [615, 199] on link "Save" at bounding box center [609, 193] width 43 height 24
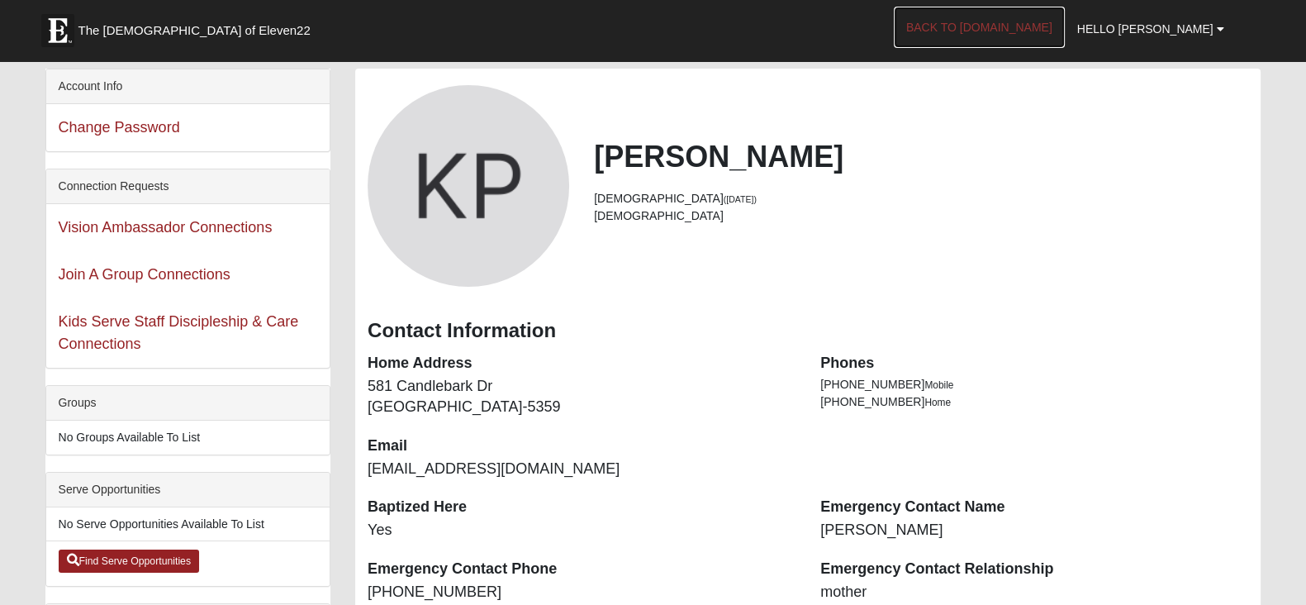
click at [1000, 17] on link "Back to [DOMAIN_NAME]" at bounding box center [979, 27] width 171 height 41
